Goal: Find specific page/section: Find specific page/section

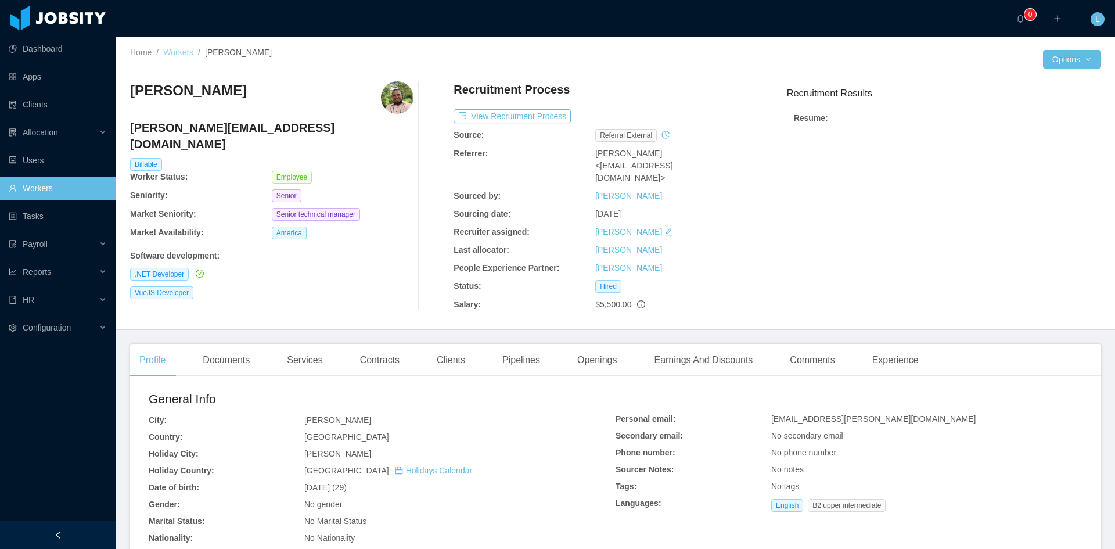
click at [180, 55] on link "Workers" at bounding box center [178, 52] width 30 height 9
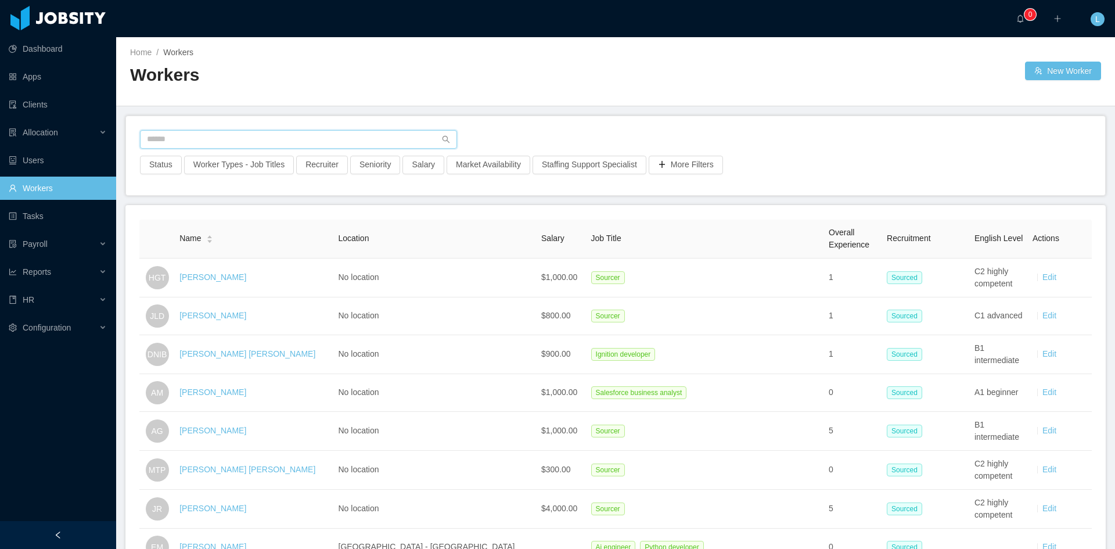
click at [258, 134] on input "text" at bounding box center [298, 139] width 317 height 19
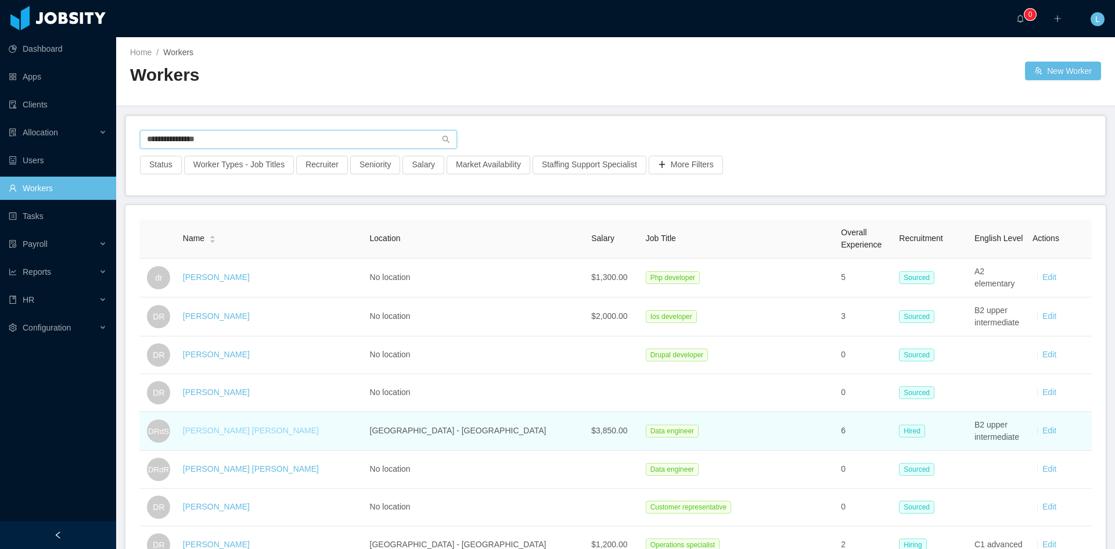
type input "**********"
click at [265, 432] on link "[PERSON_NAME] [PERSON_NAME]" at bounding box center [251, 430] width 136 height 9
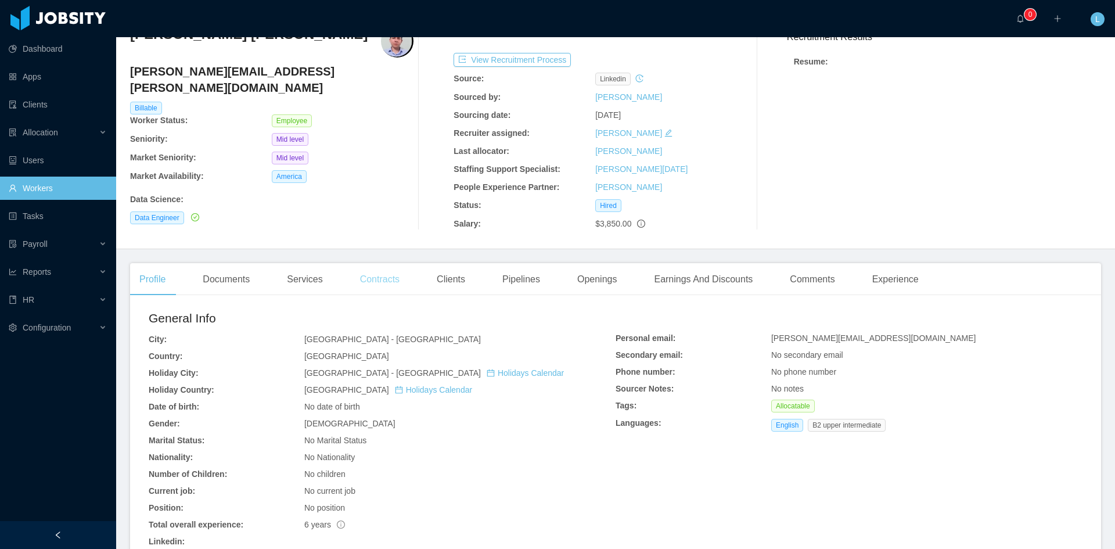
scroll to position [58, 0]
click at [993, 128] on div "Recruitment Results Resume :" at bounding box center [938, 125] width 323 height 205
